Goal: Find specific page/section: Find specific page/section

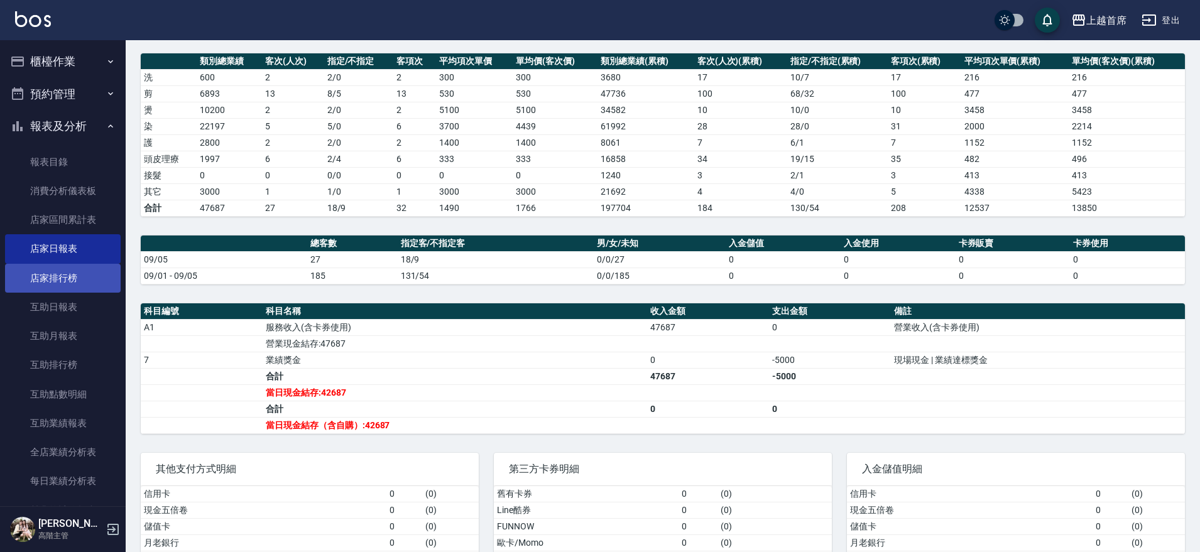
scroll to position [157, 0]
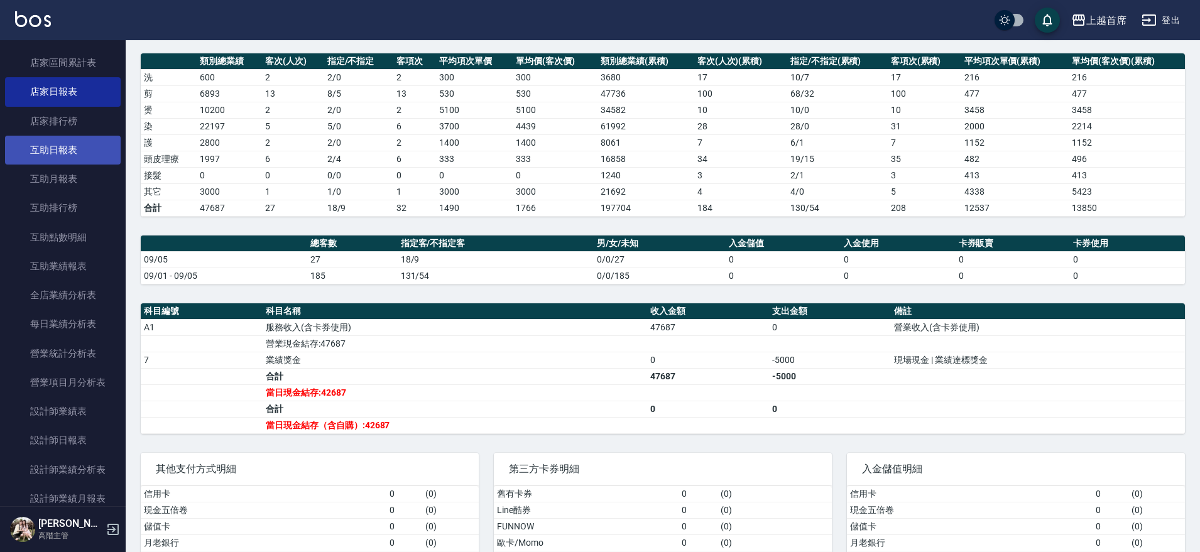
click at [61, 144] on link "互助日報表" at bounding box center [63, 150] width 116 height 29
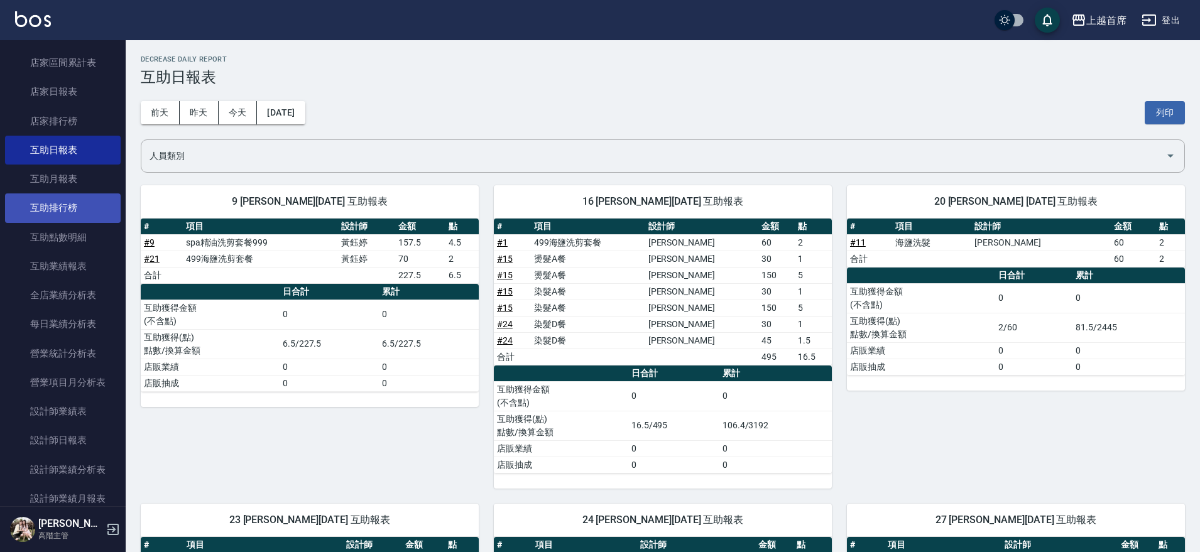
click at [58, 203] on link "互助排行榜" at bounding box center [63, 208] width 116 height 29
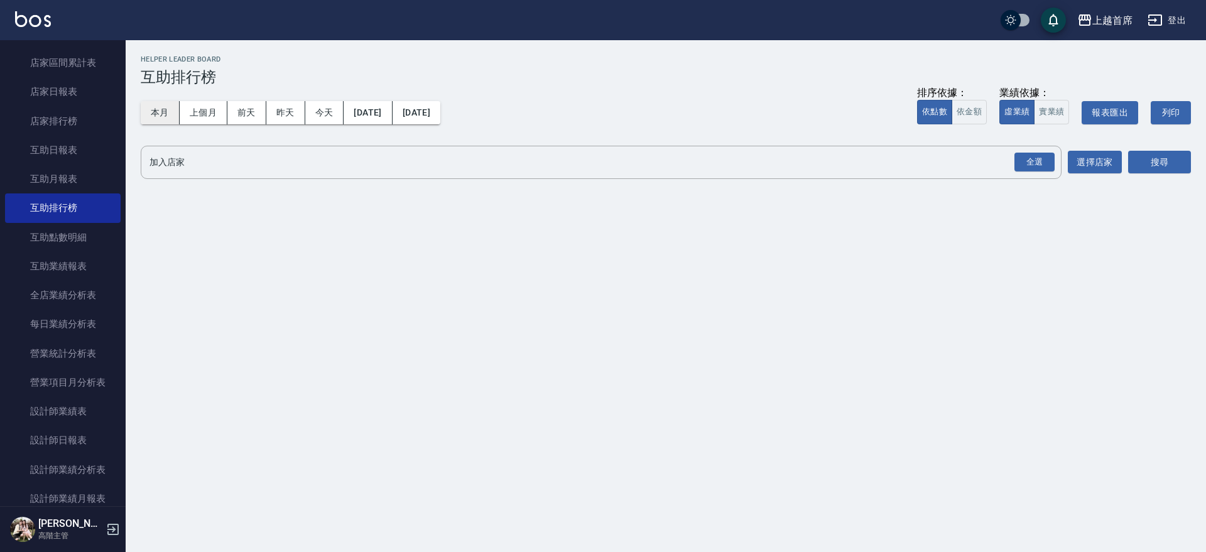
click at [156, 111] on button "本月" at bounding box center [160, 112] width 39 height 23
drag, startPoint x: 1036, startPoint y: 165, endPoint x: 1118, endPoint y: 163, distance: 82.3
click at [1037, 164] on div "全選" at bounding box center [1035, 162] width 40 height 19
click at [1152, 162] on button "搜尋" at bounding box center [1159, 162] width 63 height 23
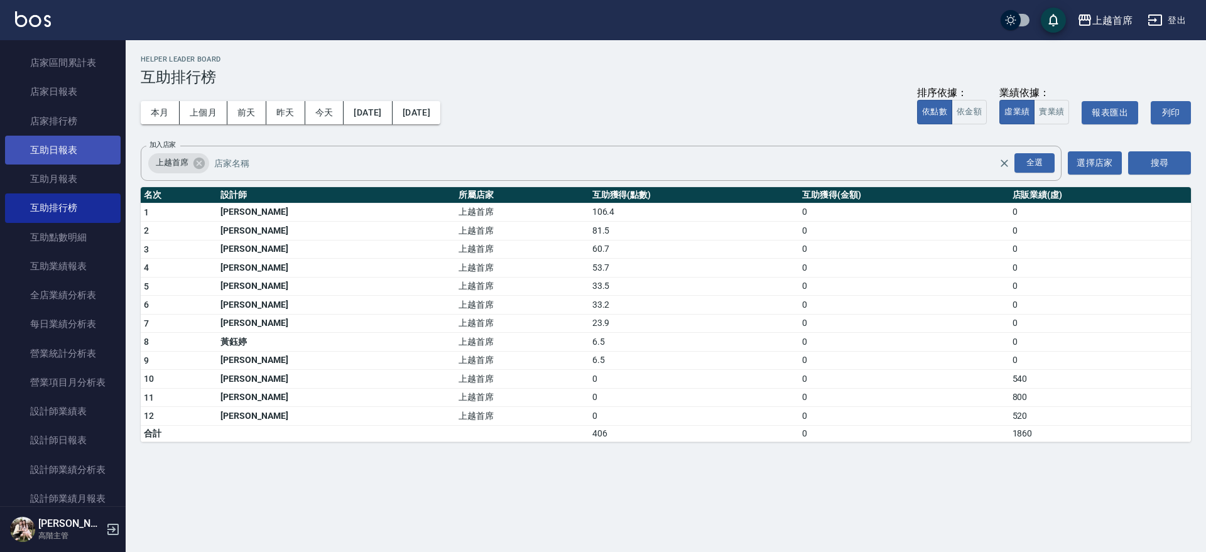
click at [79, 152] on link "互助日報表" at bounding box center [63, 150] width 116 height 29
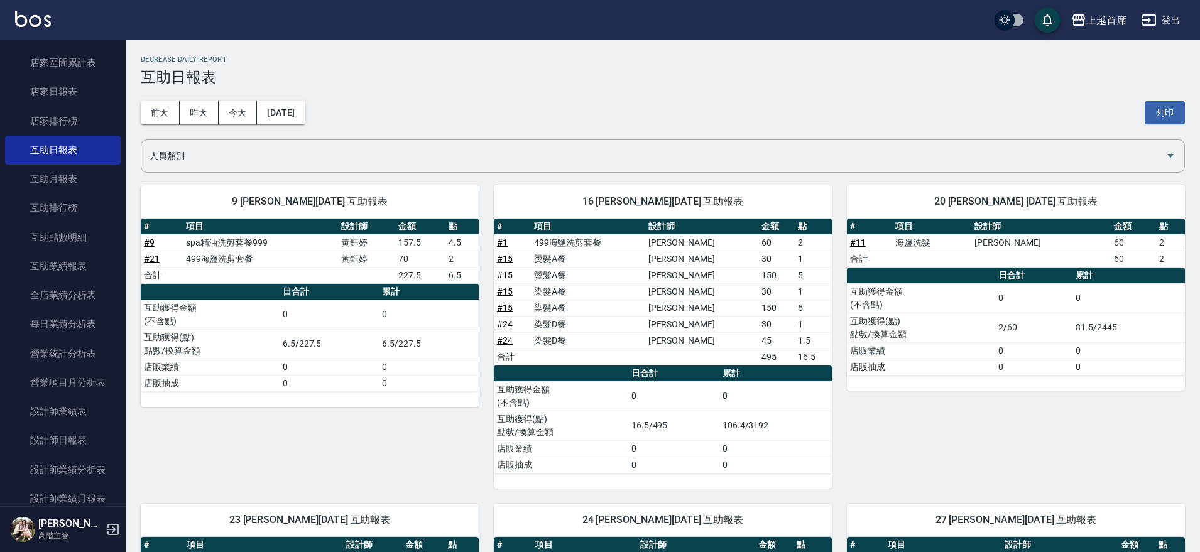
scroll to position [393, 0]
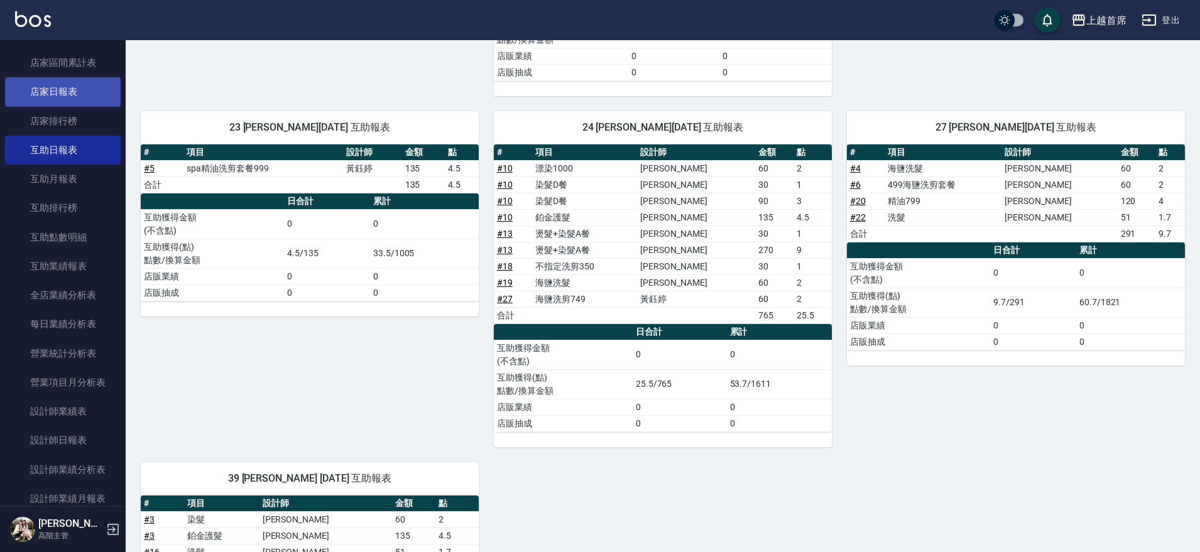
click at [77, 99] on link "店家日報表" at bounding box center [63, 91] width 116 height 29
